Goal: Task Accomplishment & Management: Use online tool/utility

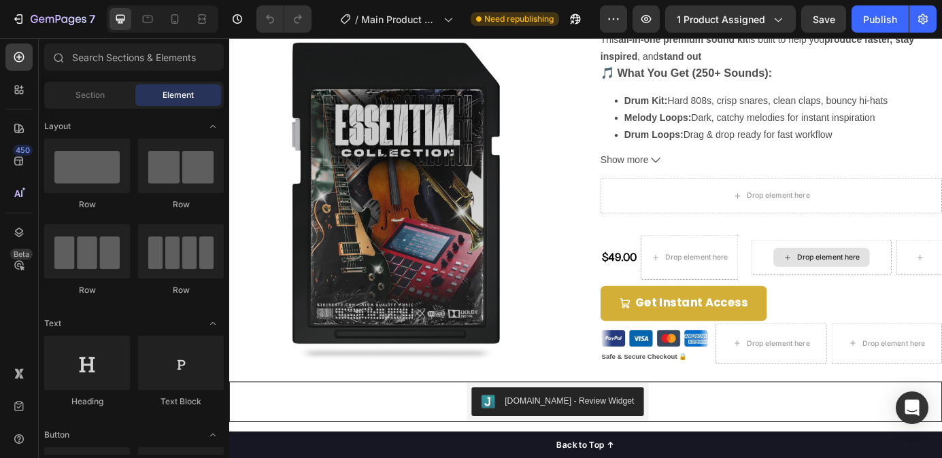
scroll to position [305, 0]
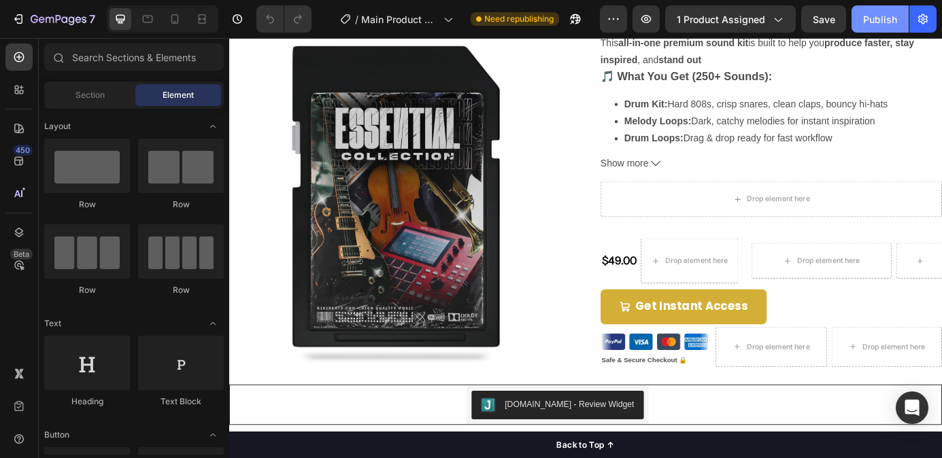
click at [876, 18] on div "Publish" at bounding box center [880, 19] width 34 height 14
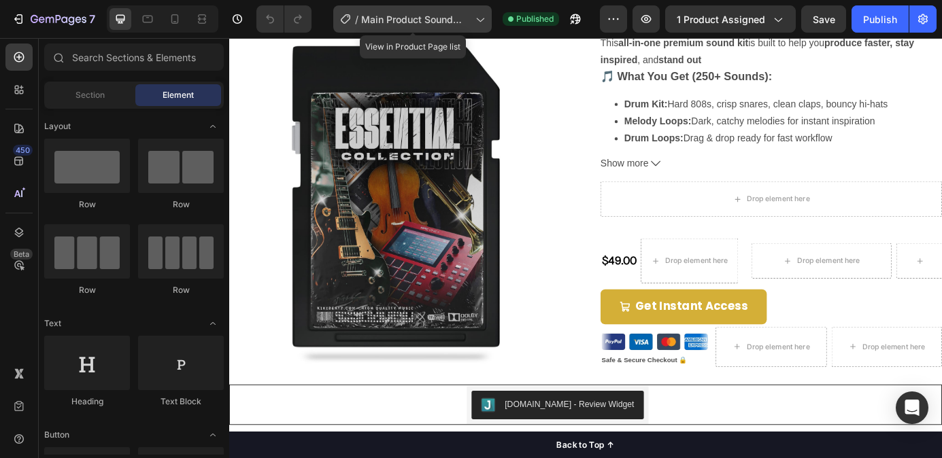
click at [479, 19] on icon at bounding box center [480, 20] width 7 height 4
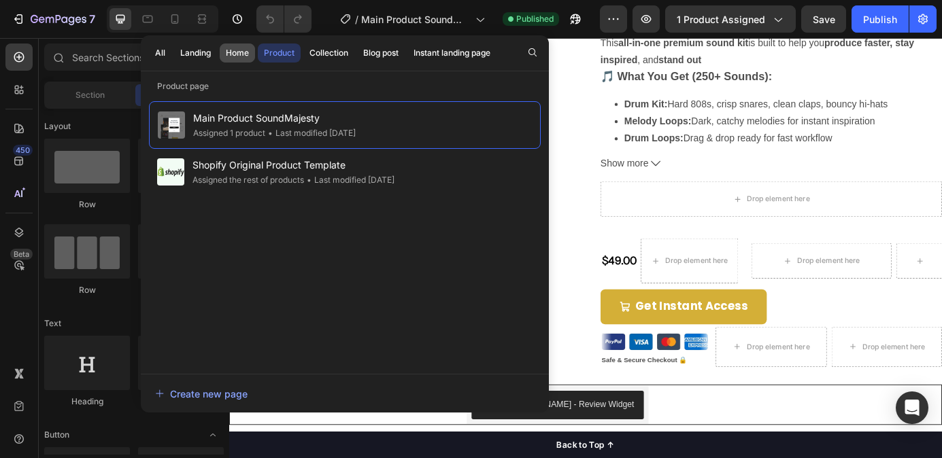
click at [234, 56] on div "Home" at bounding box center [237, 53] width 23 height 12
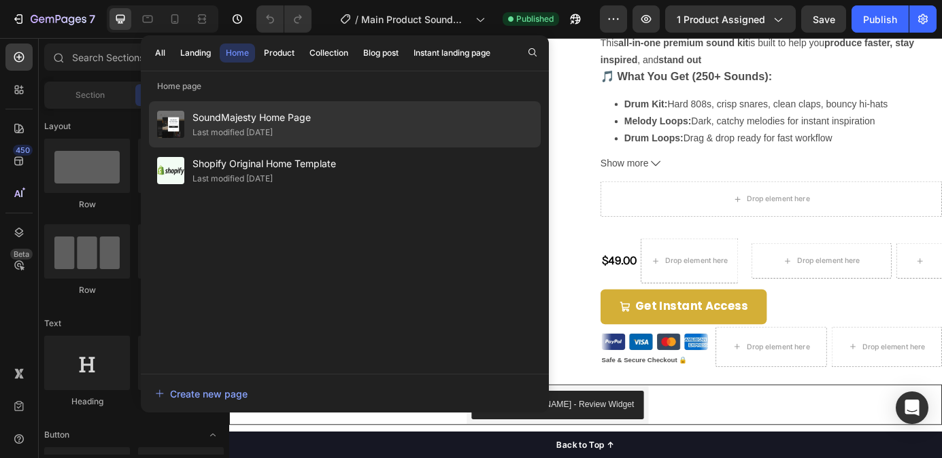
click at [239, 129] on div "Last modified [DATE]" at bounding box center [232, 133] width 80 height 14
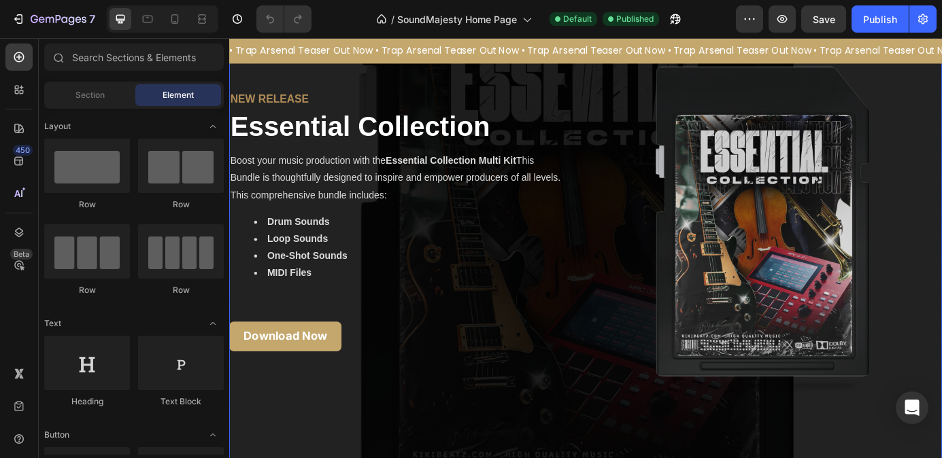
scroll to position [137, 0]
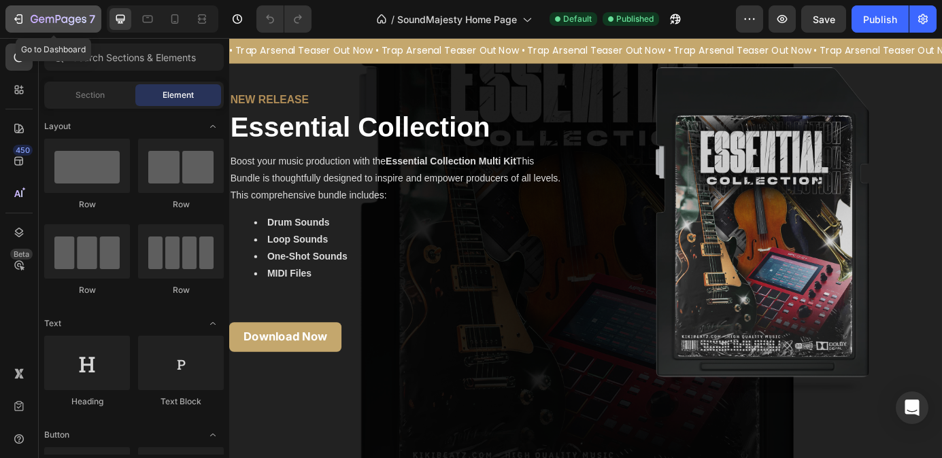
click at [18, 22] on icon "button" at bounding box center [20, 19] width 6 height 10
